Goal: Task Accomplishment & Management: Manage account settings

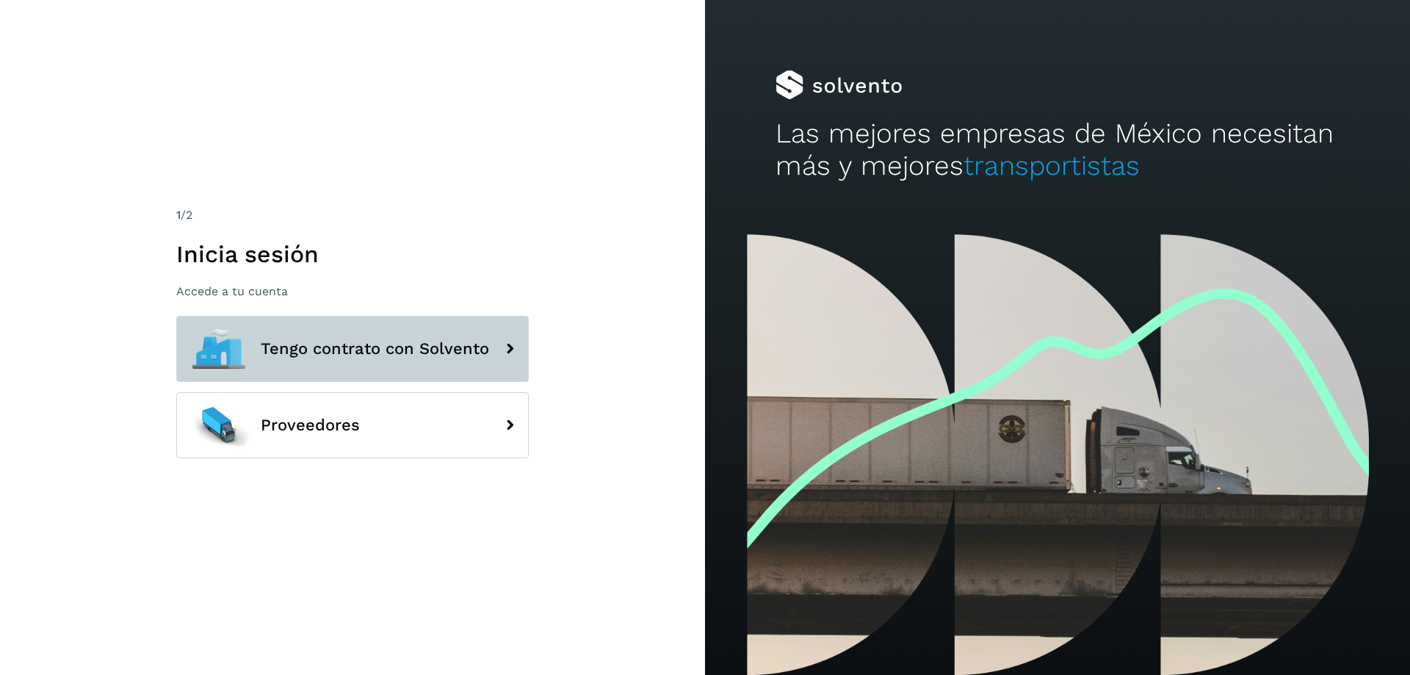
click at [512, 349] on icon at bounding box center [509, 348] width 29 height 29
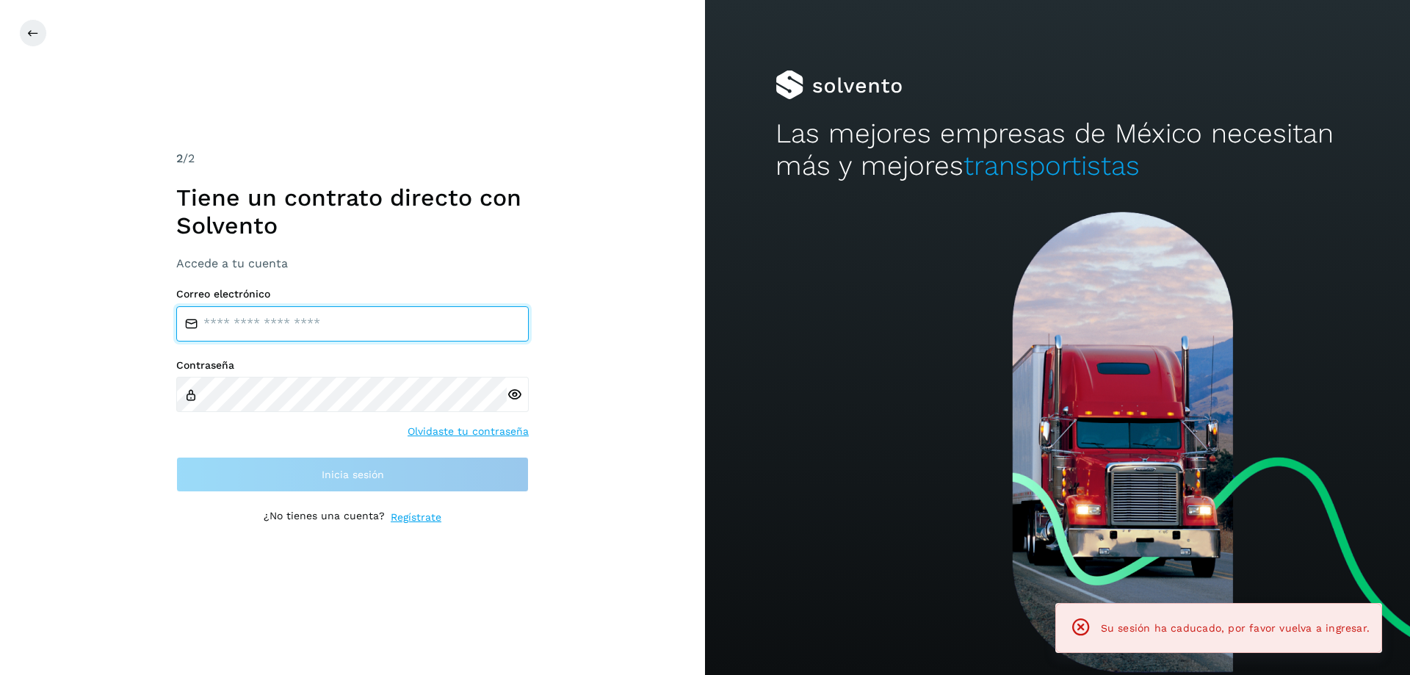
type input "**********"
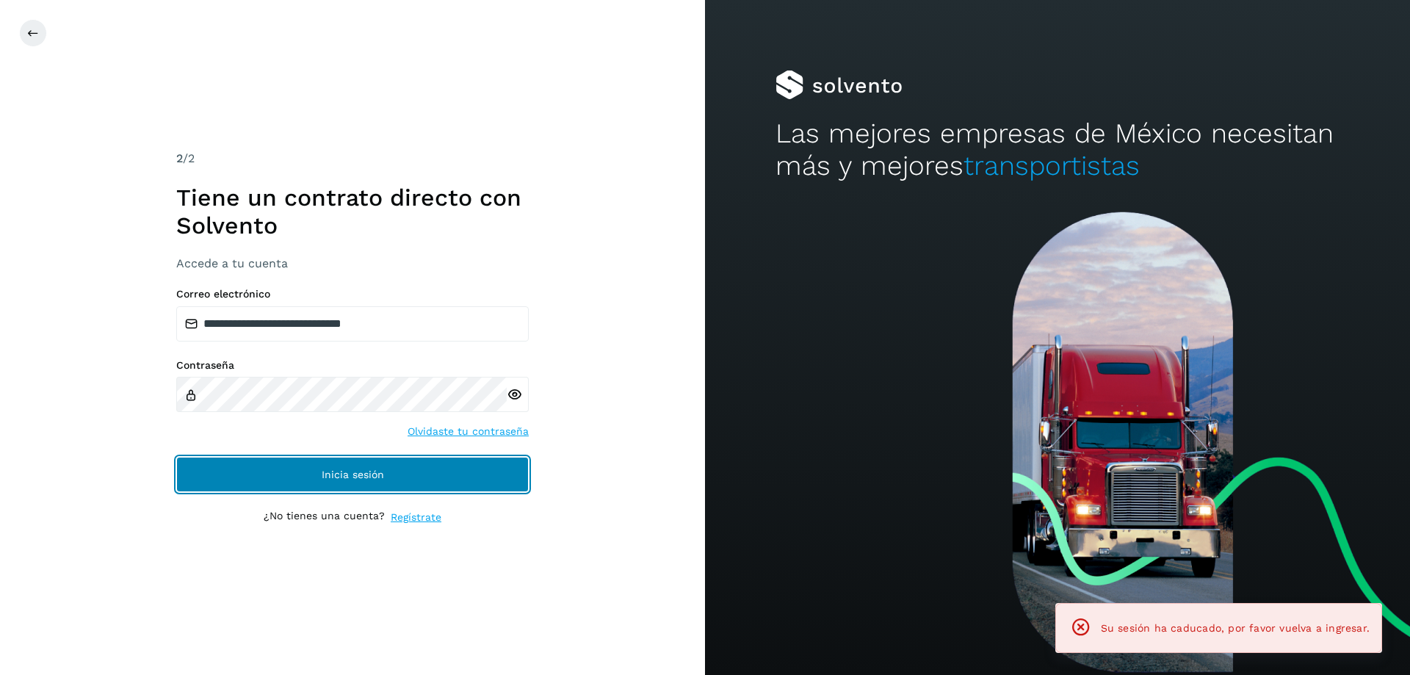
click at [333, 474] on span "Inicia sesión" at bounding box center [353, 474] width 62 height 10
